Goal: Task Accomplishment & Management: Manage account settings

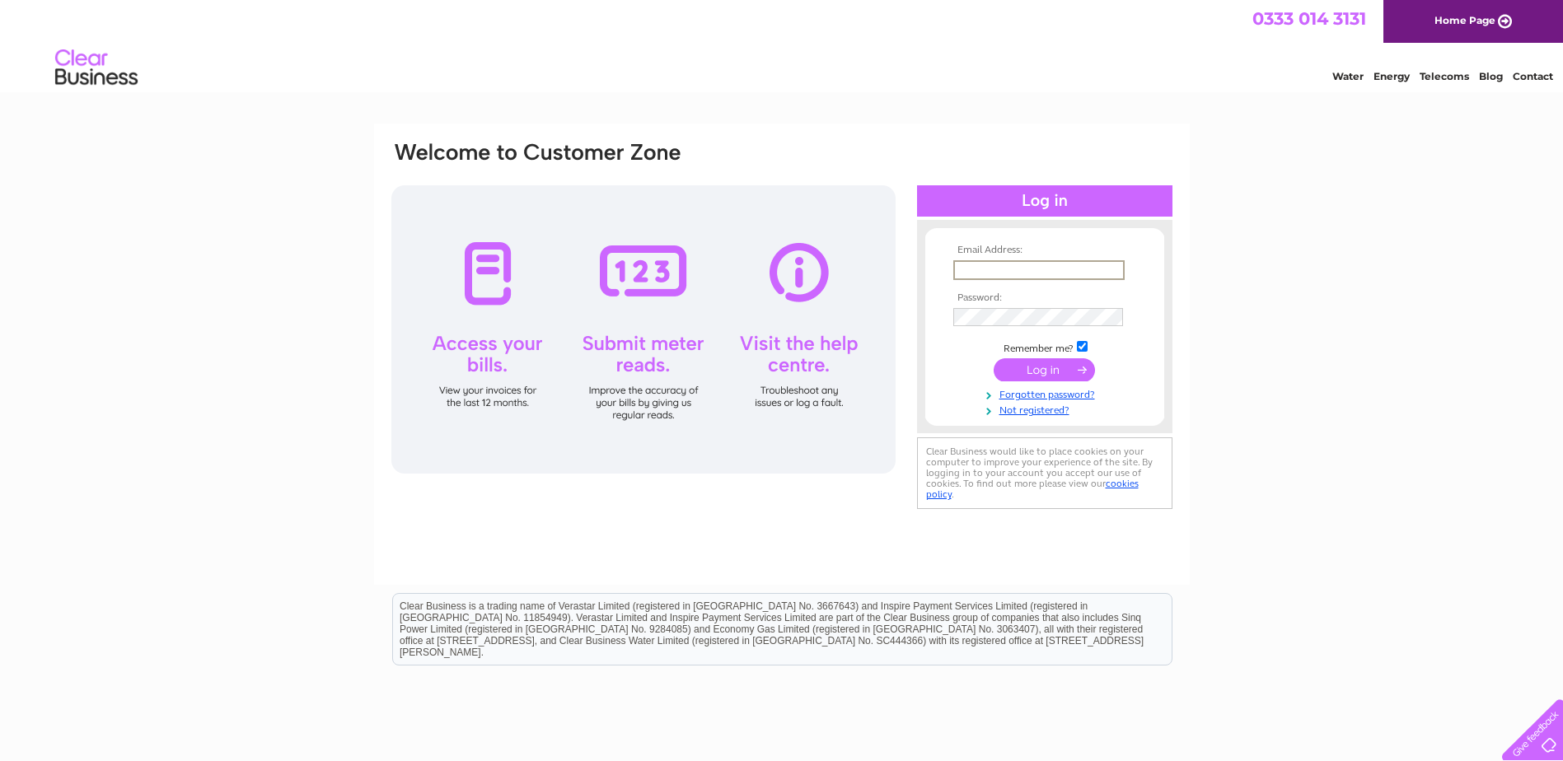
click at [1029, 269] on input "text" at bounding box center [1038, 270] width 171 height 20
type input "colin.james_hairsalon@hotmail.co.uk"
click at [1044, 376] on input "submit" at bounding box center [1043, 369] width 101 height 23
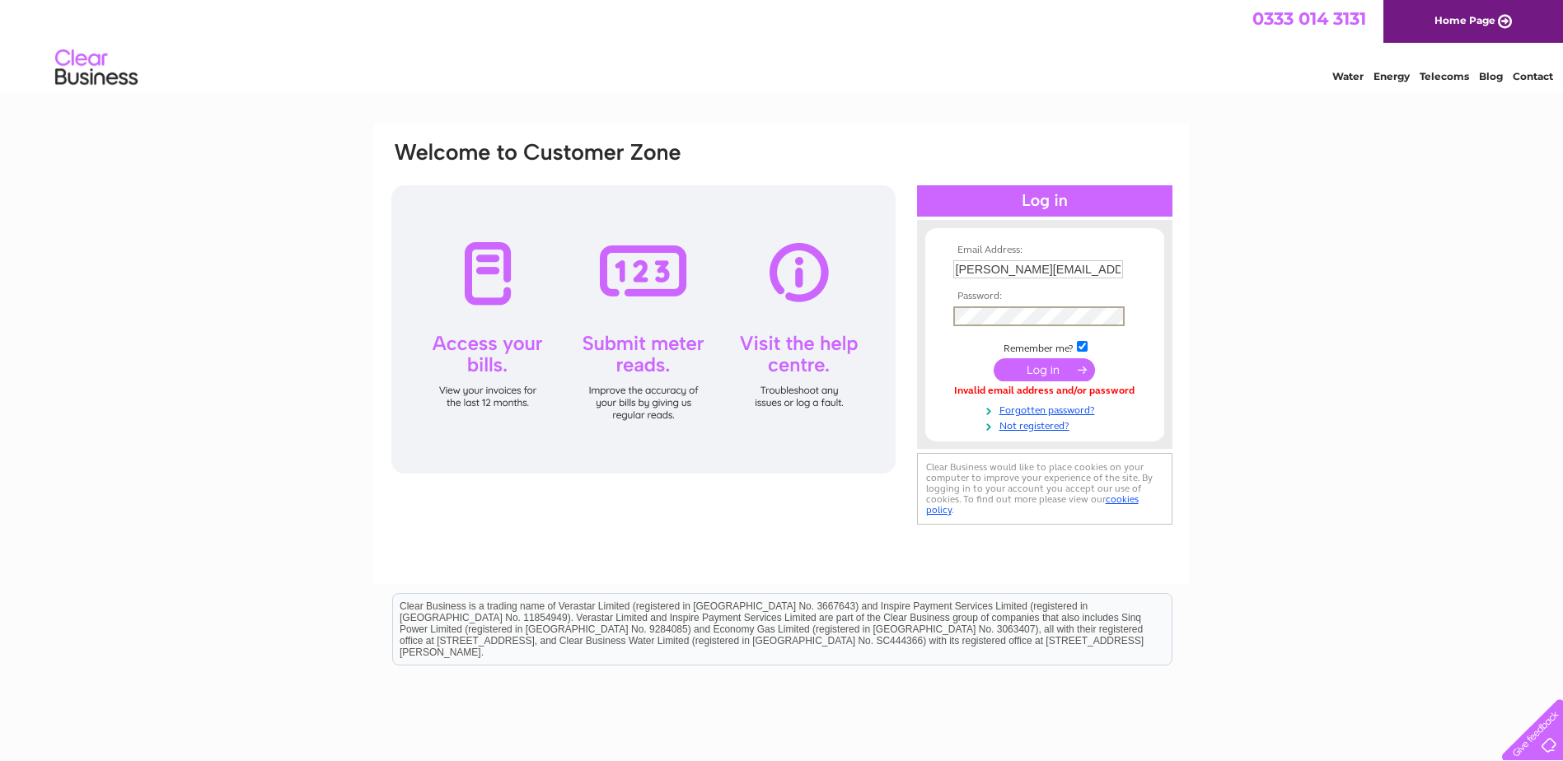
click at [1032, 375] on input "submit" at bounding box center [1043, 369] width 101 height 23
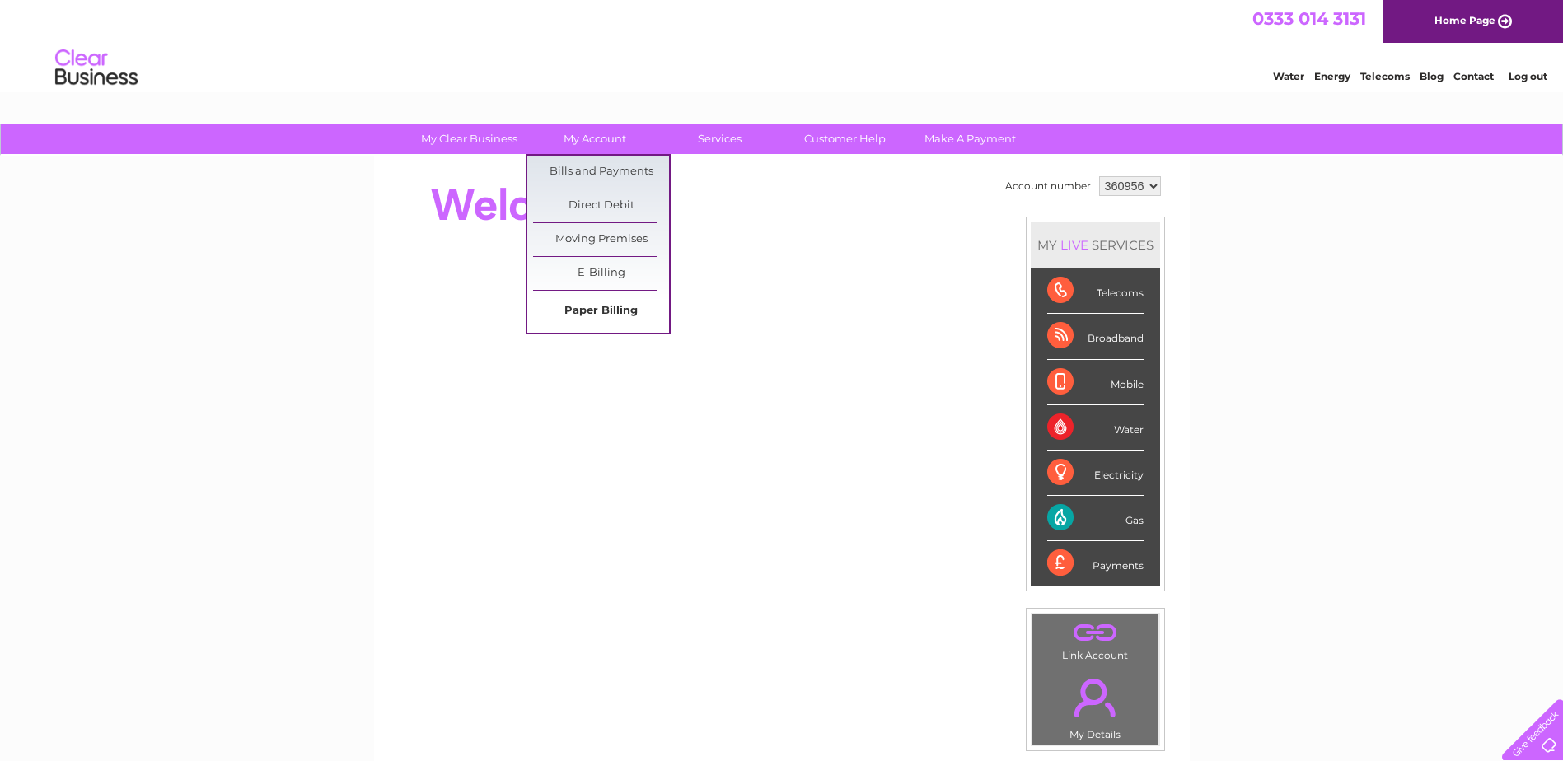
click at [597, 306] on link "Paper Billing" at bounding box center [601, 311] width 136 height 33
click at [579, 179] on link "Bills and Payments" at bounding box center [601, 172] width 136 height 33
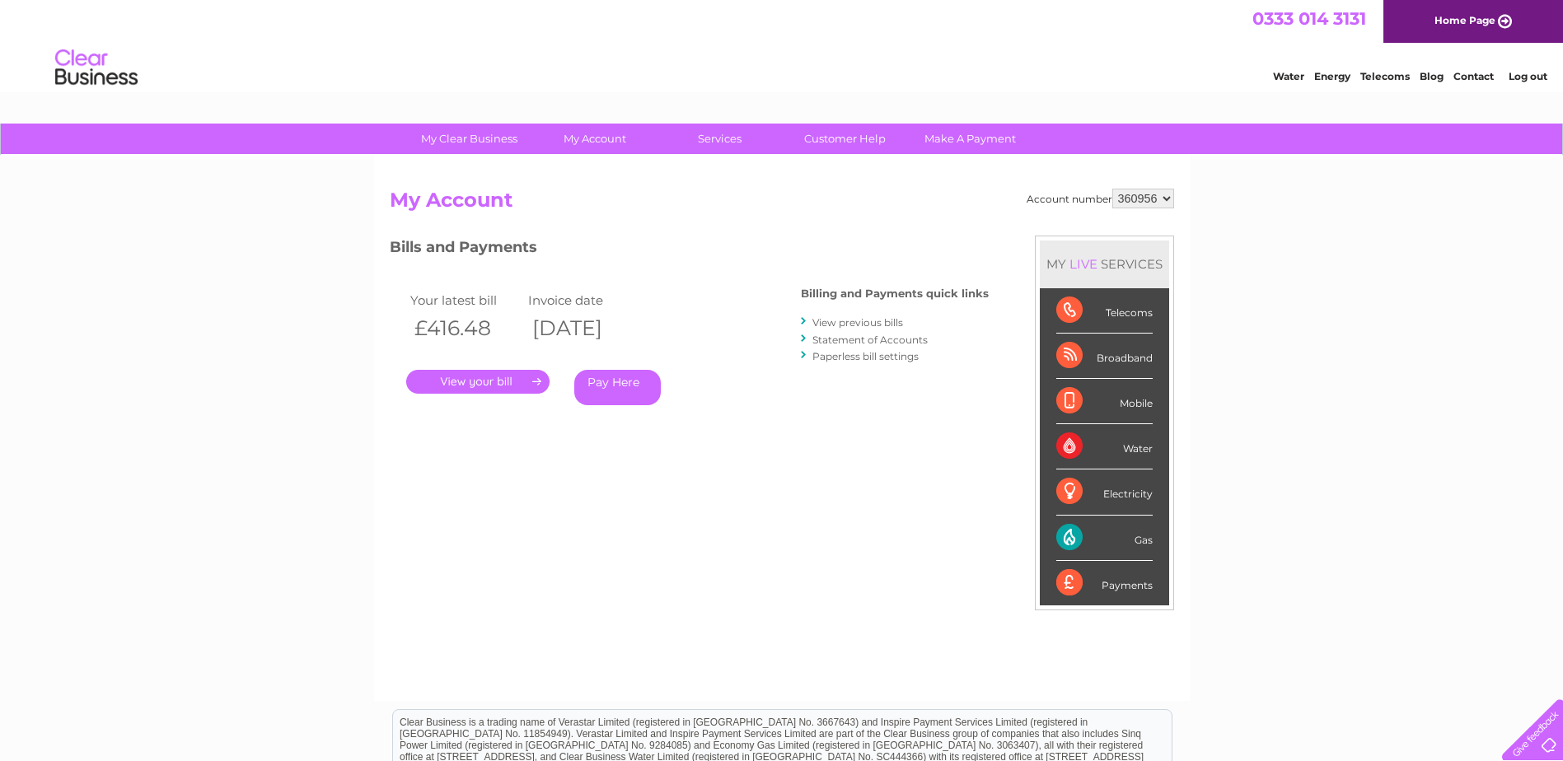
click at [859, 325] on link "View previous bills" at bounding box center [857, 322] width 91 height 12
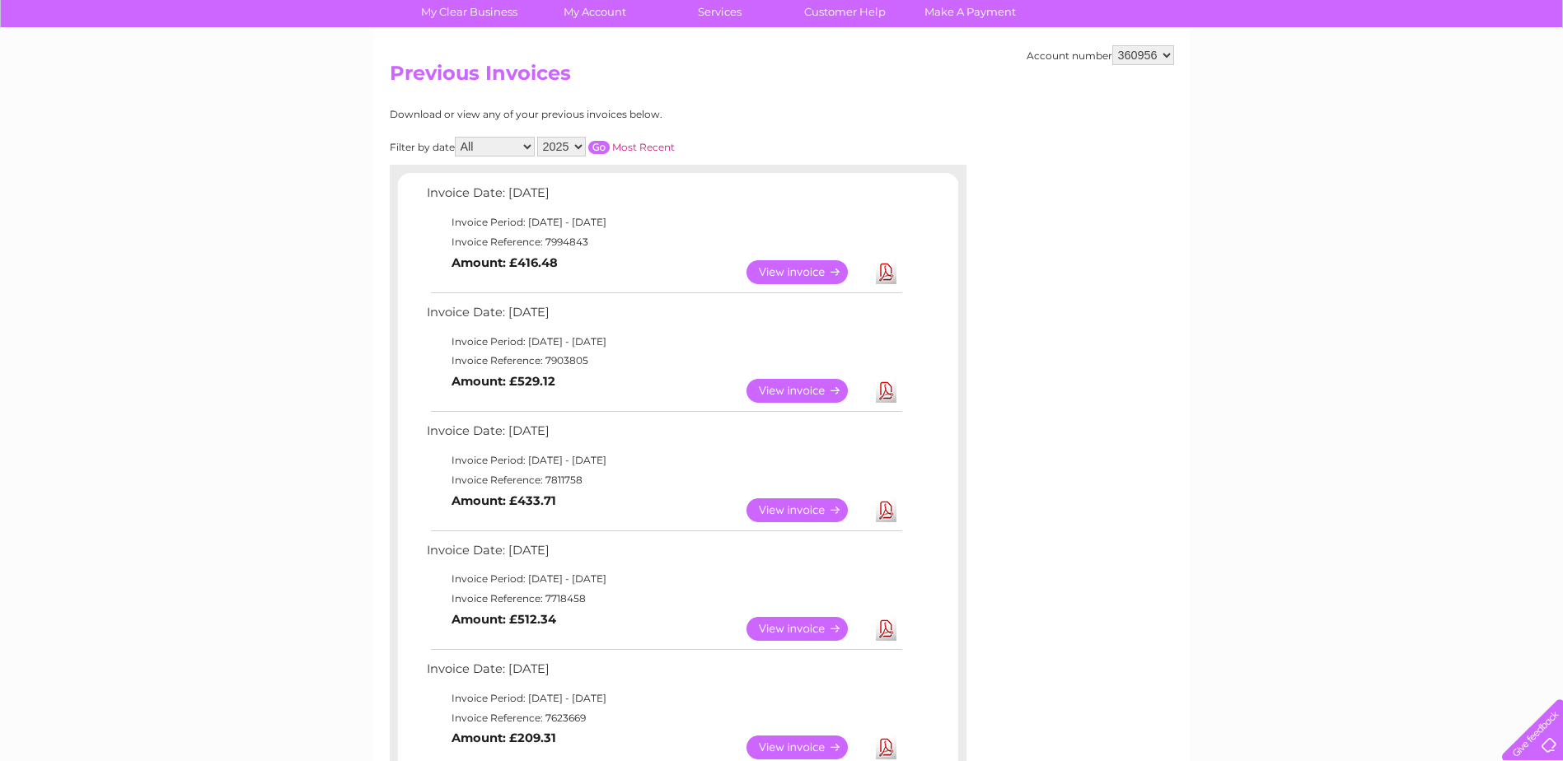
scroll to position [165, 0]
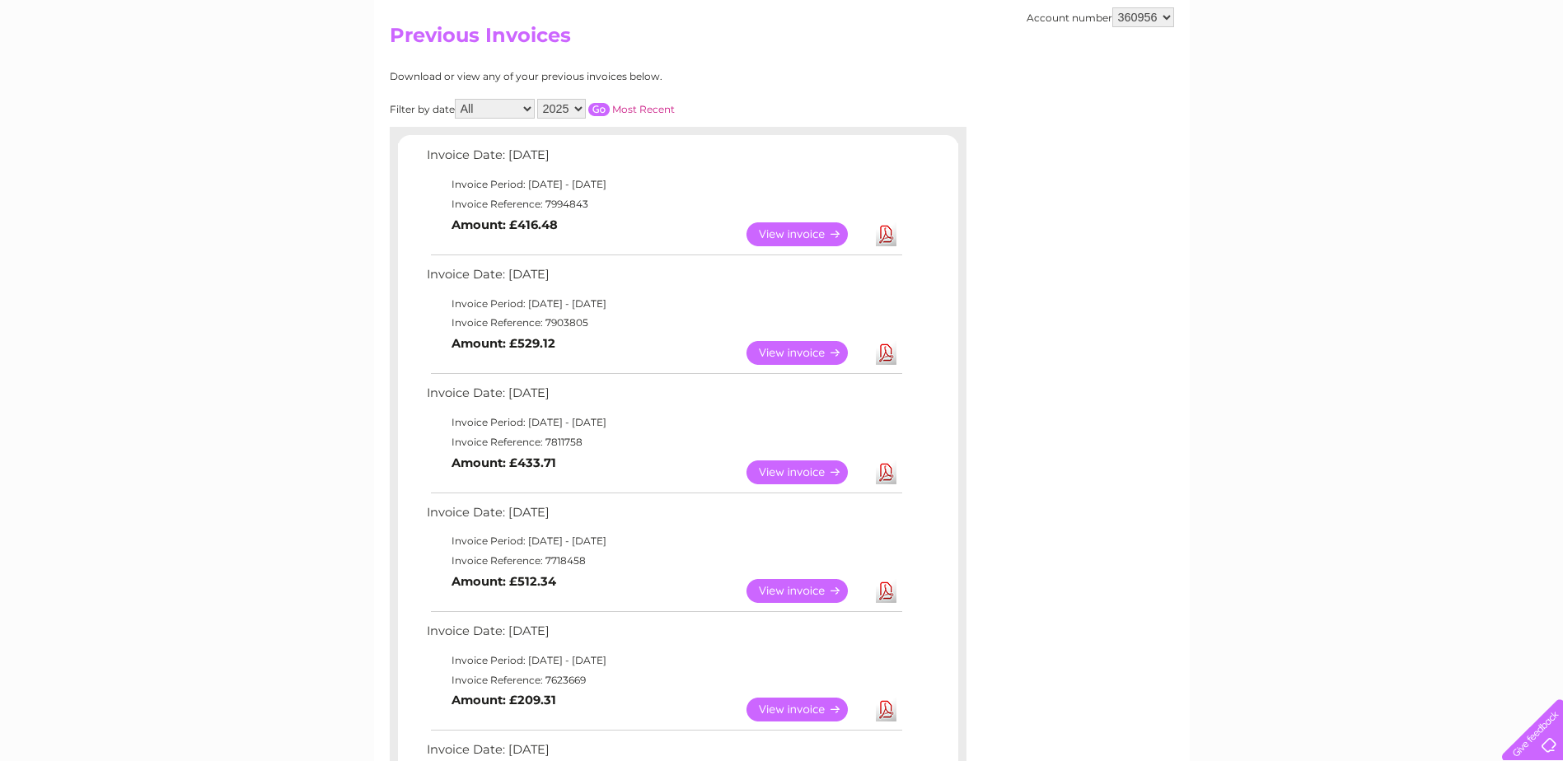
click at [792, 352] on link "View" at bounding box center [806, 353] width 121 height 24
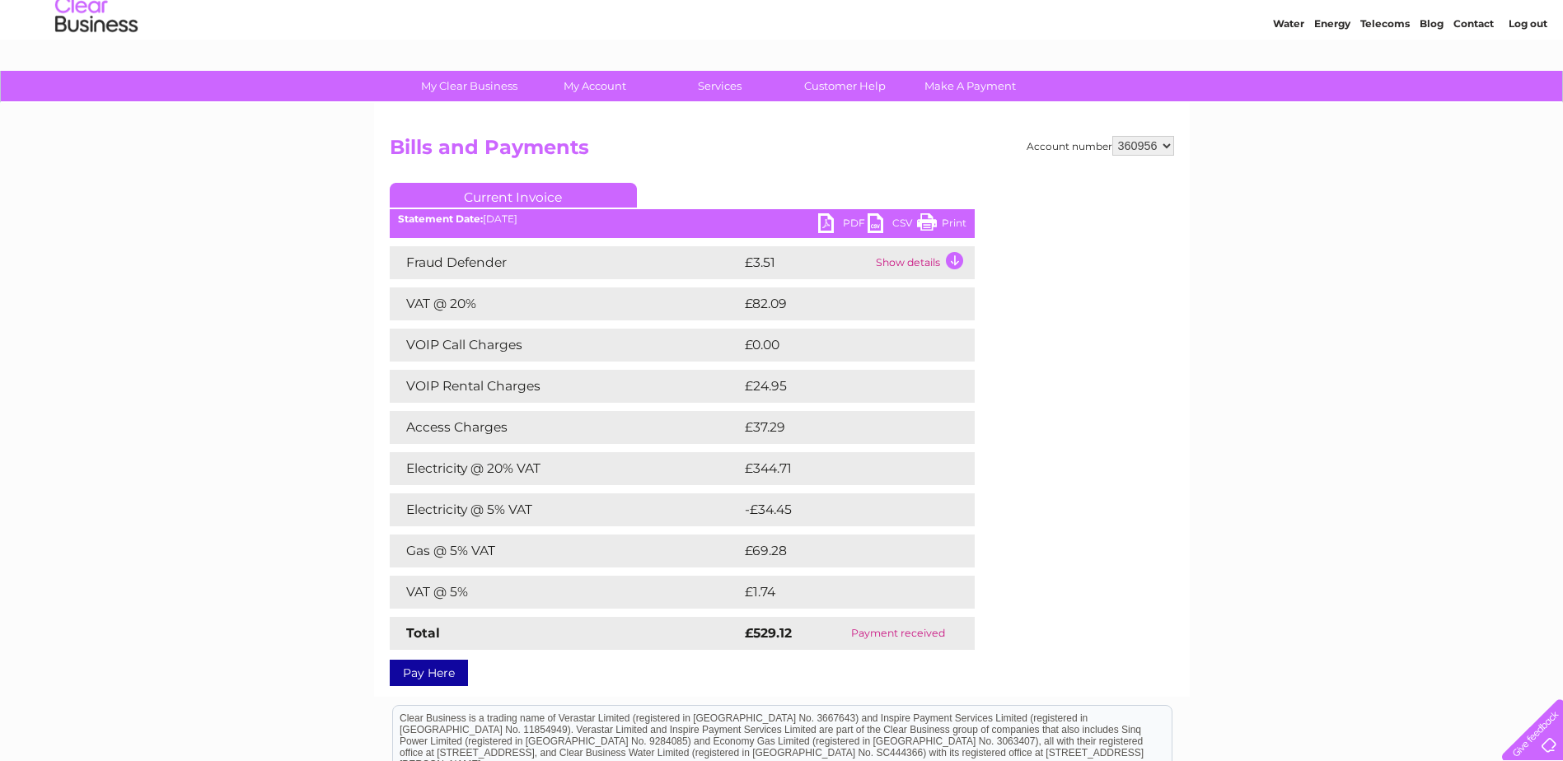
scroll to position [82, 0]
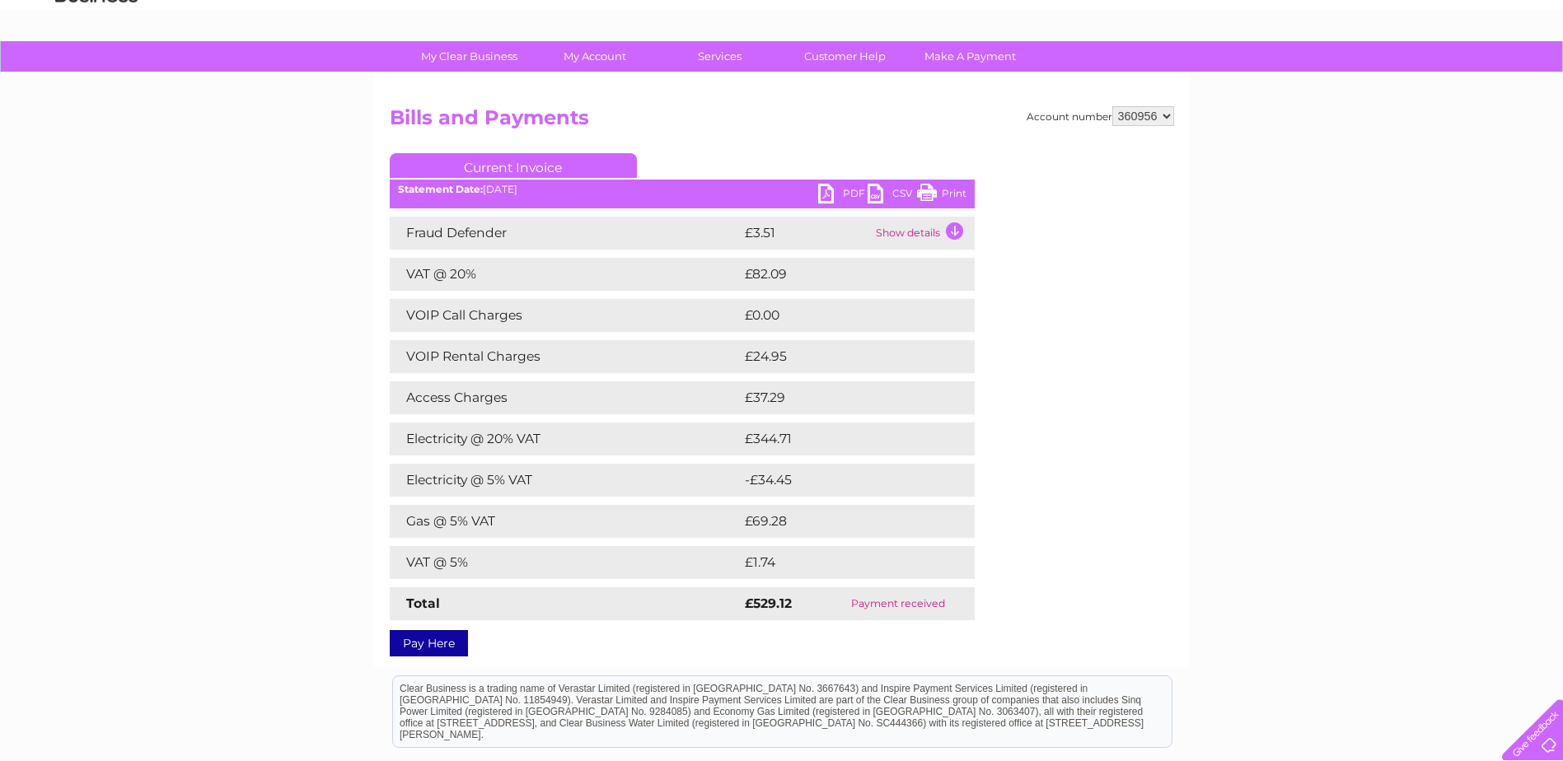
click at [950, 200] on link "Print" at bounding box center [941, 196] width 49 height 24
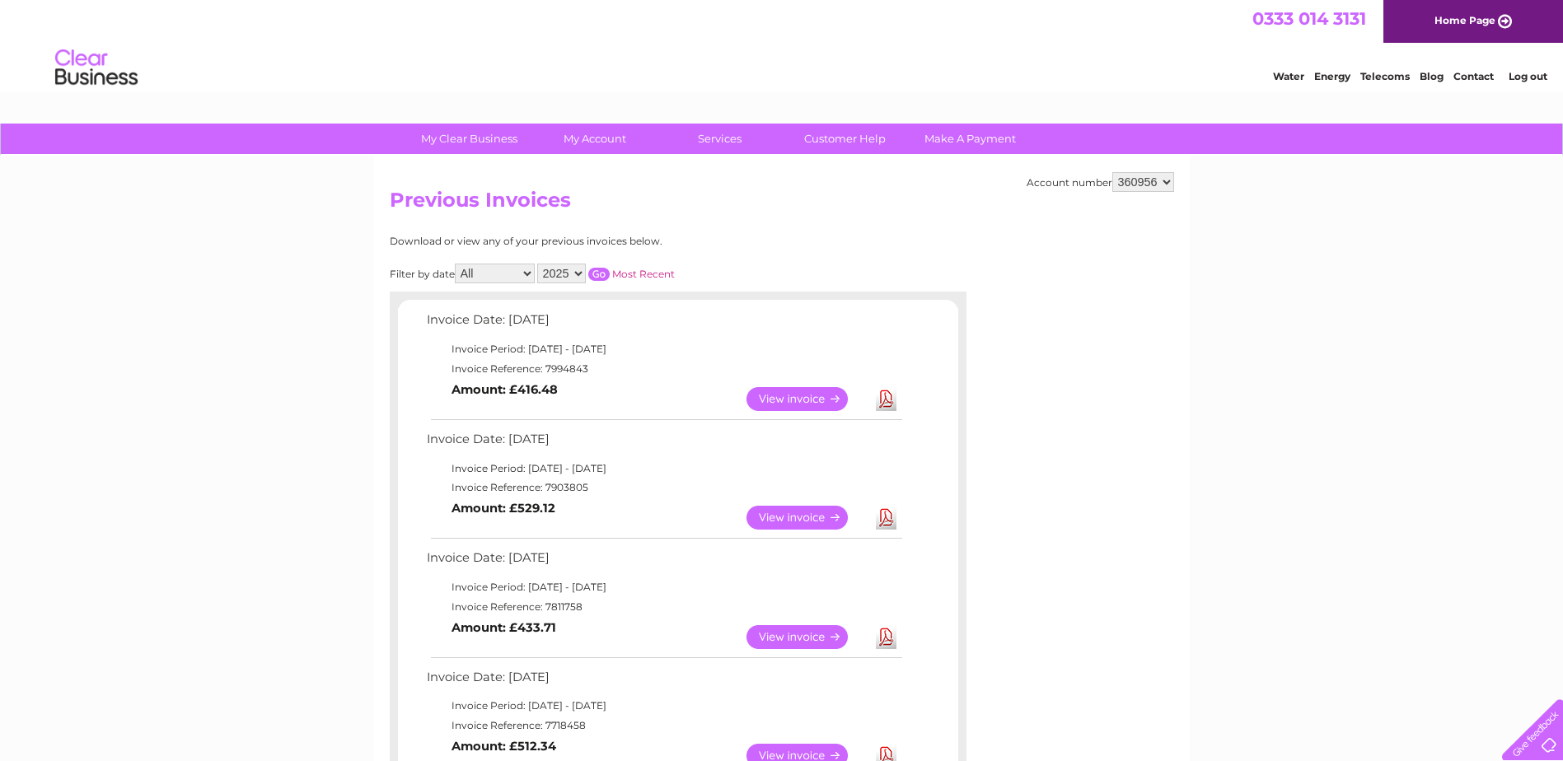
click at [787, 408] on link "View" at bounding box center [806, 399] width 121 height 24
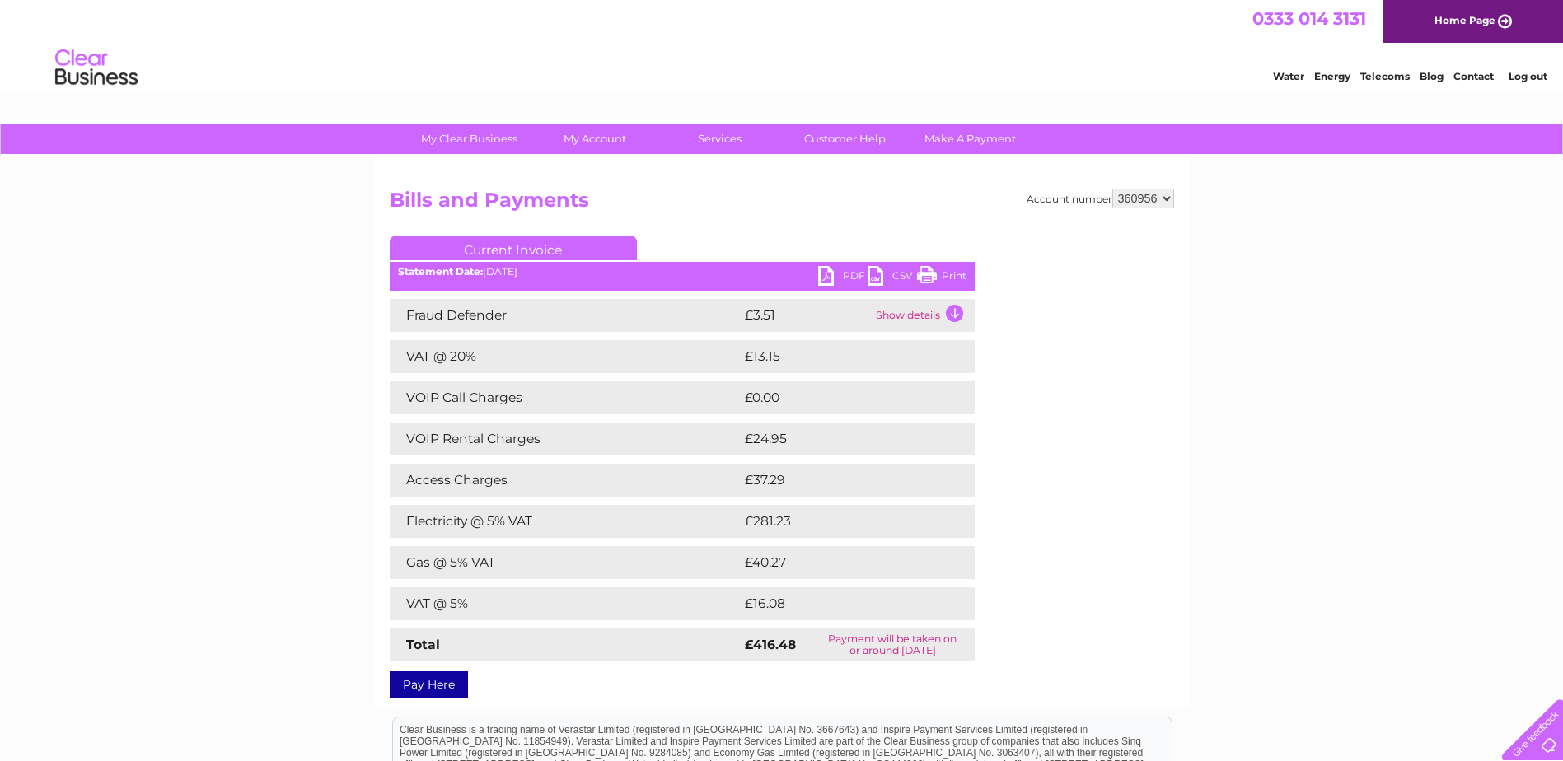
click at [939, 264] on ul "Current Invoice" at bounding box center [682, 251] width 585 height 30
click at [946, 273] on link "Print" at bounding box center [941, 278] width 49 height 24
click at [1525, 80] on link "Log out" at bounding box center [1527, 76] width 39 height 12
